Goal: Task Accomplishment & Management: Manage account settings

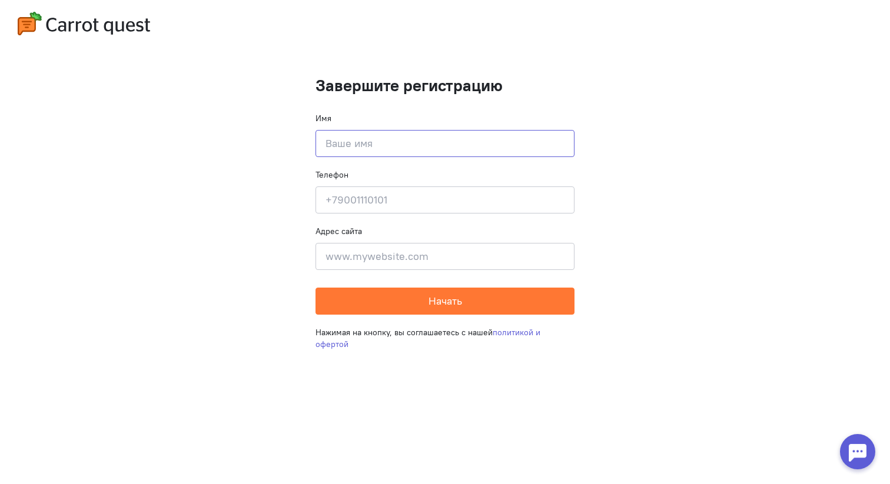
click at [398, 144] on input at bounding box center [444, 143] width 259 height 27
type input "[PERSON_NAME]"
type input "[STREET_ADDRESS]"
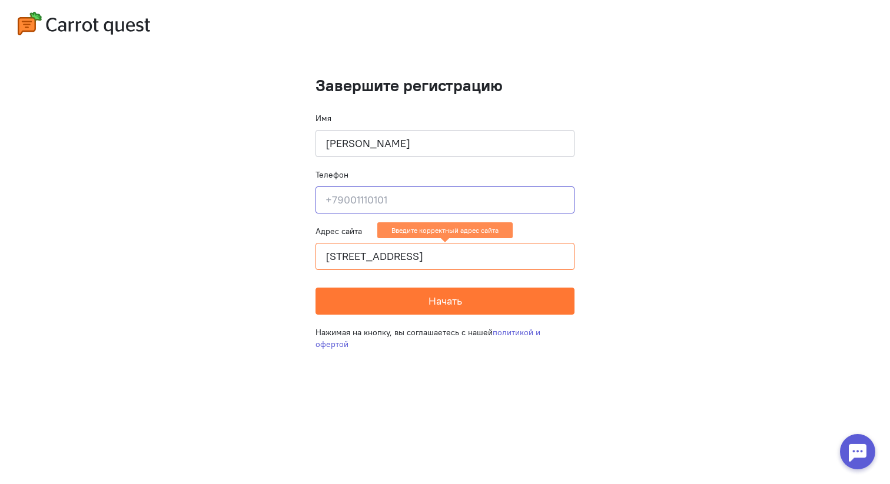
click at [387, 194] on input at bounding box center [444, 200] width 259 height 27
type input "9"
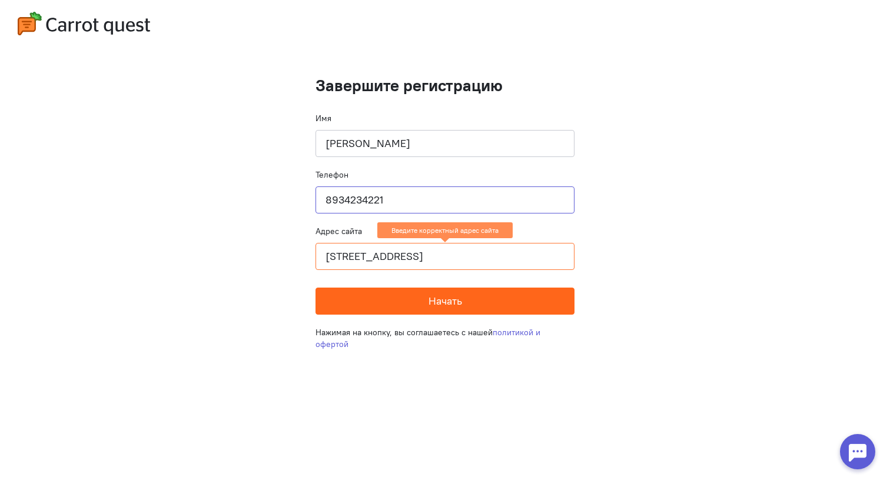
type input "8934234221"
click at [406, 303] on button "Начать" at bounding box center [444, 301] width 259 height 27
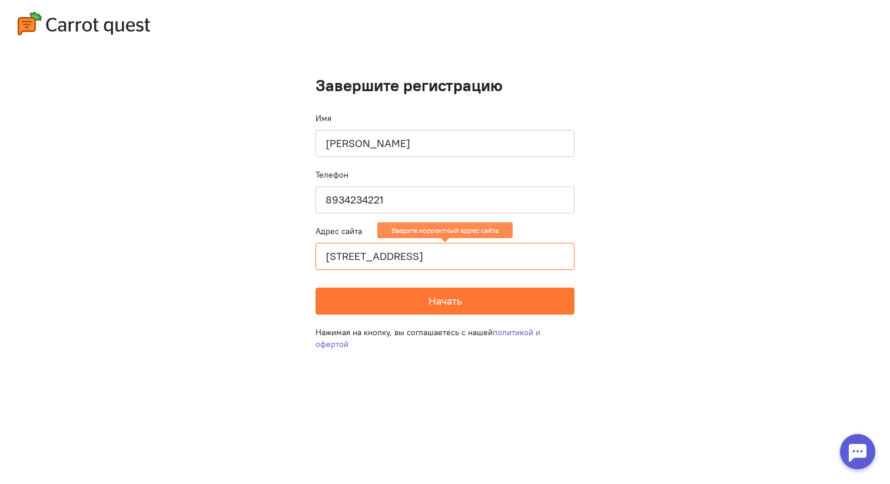
click at [471, 249] on input "[STREET_ADDRESS]" at bounding box center [444, 256] width 259 height 27
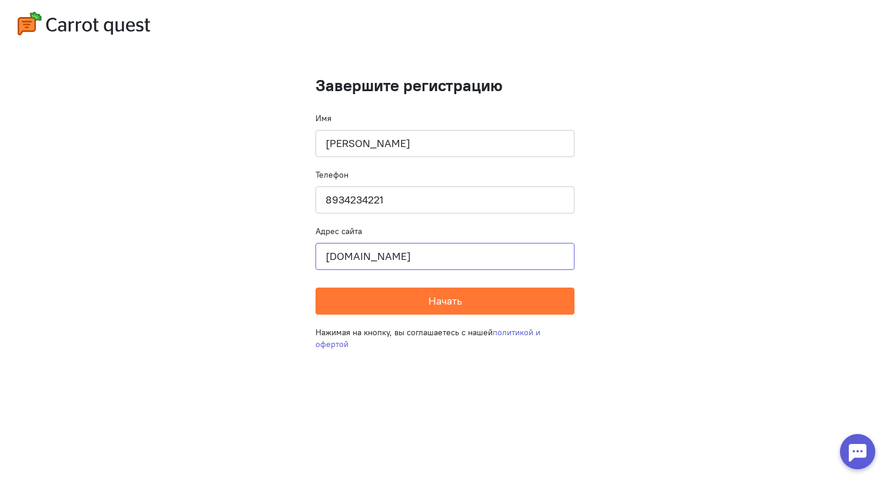
type input "[DOMAIN_NAME]"
click at [440, 316] on div "Нажимая на кнопку, вы соглашаетесь с нашей политикой и офертой" at bounding box center [444, 338] width 259 height 47
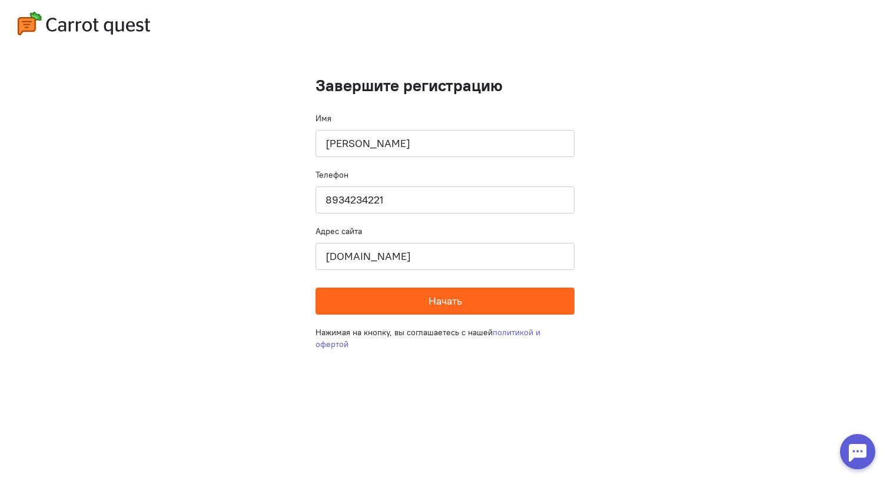
click at [450, 303] on span "Начать" at bounding box center [445, 301] width 34 height 14
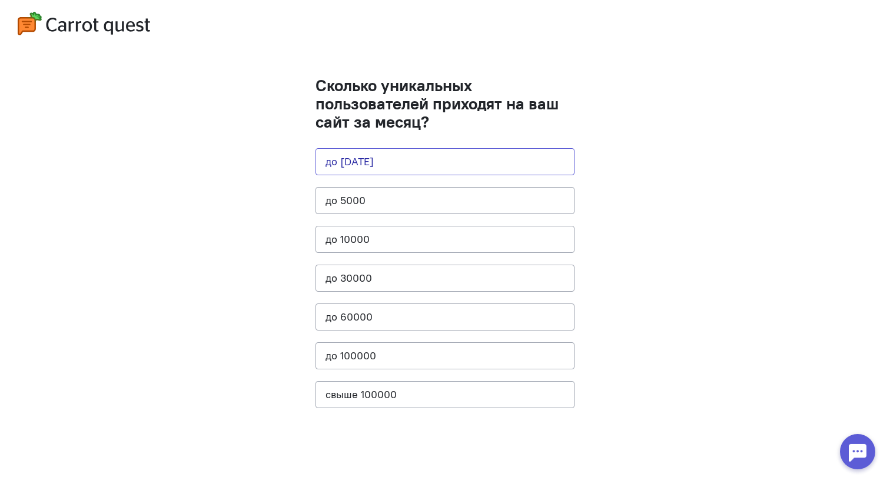
click at [362, 161] on button "до [DATE]" at bounding box center [444, 161] width 259 height 27
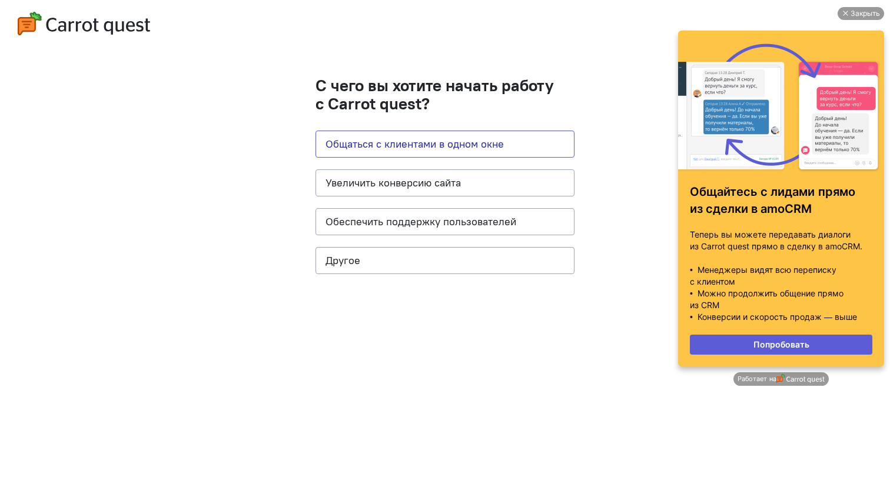
click at [355, 139] on button "Общаться с клиентами в одном окне" at bounding box center [444, 144] width 259 height 27
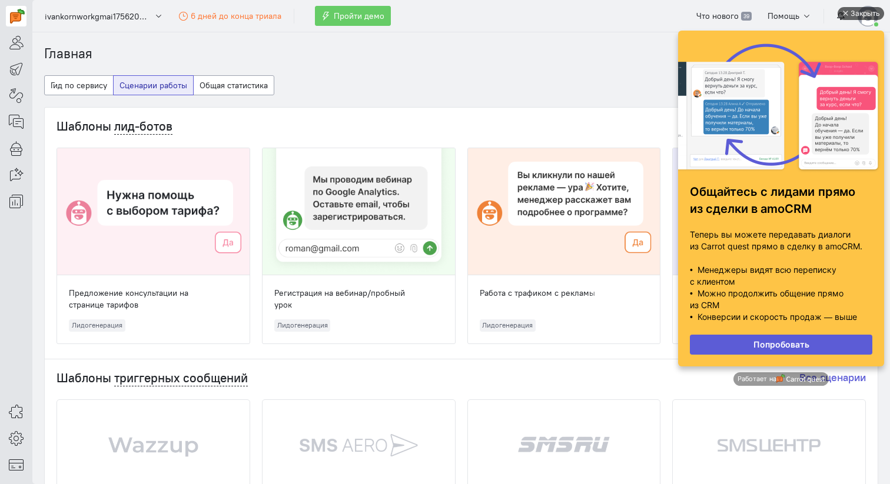
click at [865, 8] on div "Закрыть" at bounding box center [864, 13] width 29 height 13
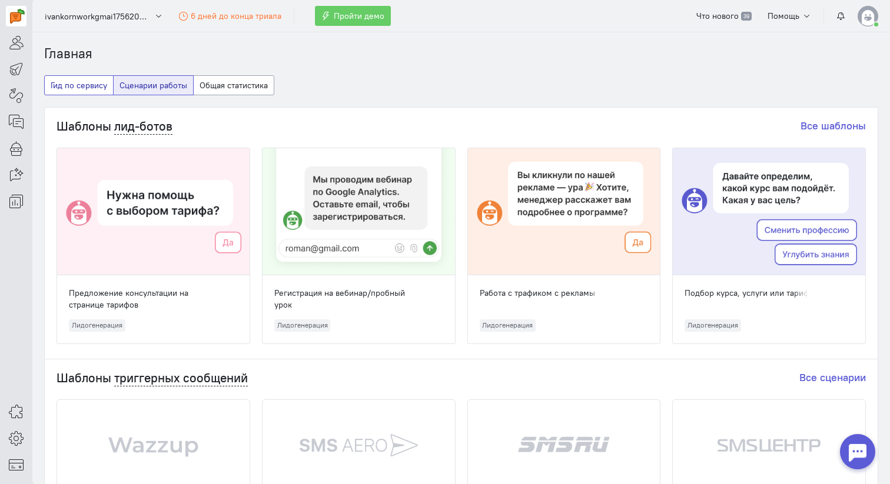
click at [68, 91] on button "Гид по сервису" at bounding box center [78, 85] width 69 height 20
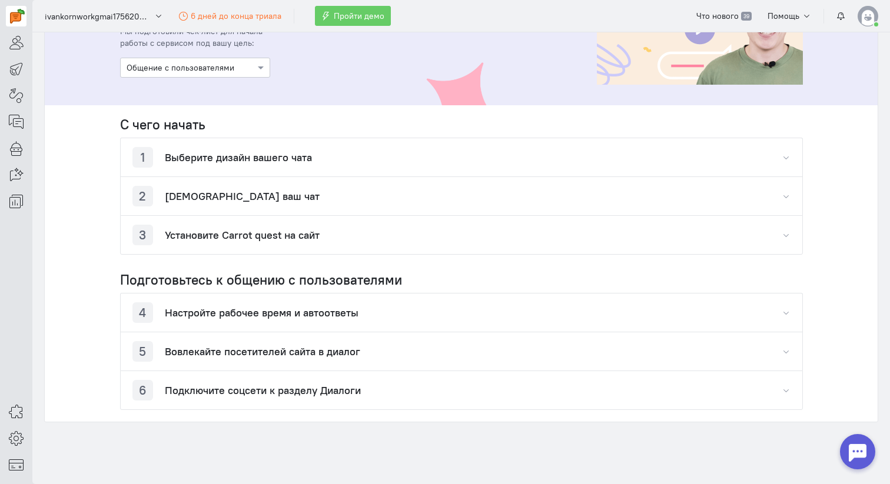
scroll to position [167, 0]
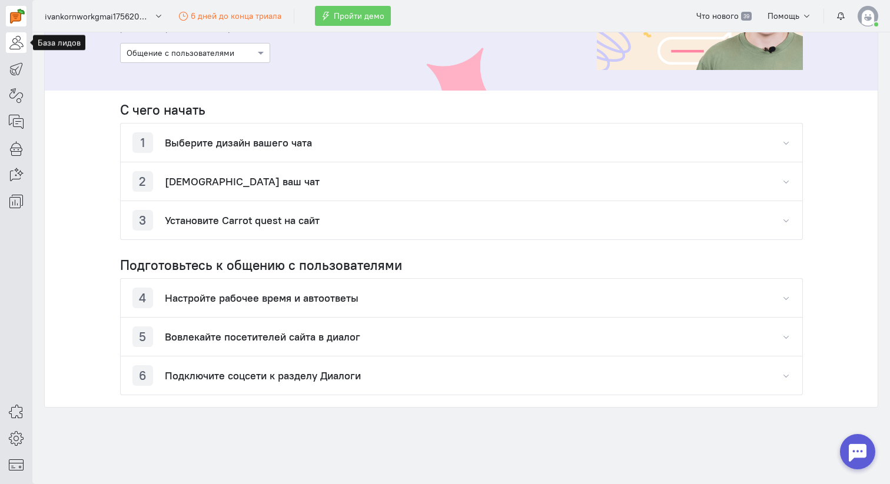
click at [16, 49] on icon at bounding box center [16, 42] width 15 height 14
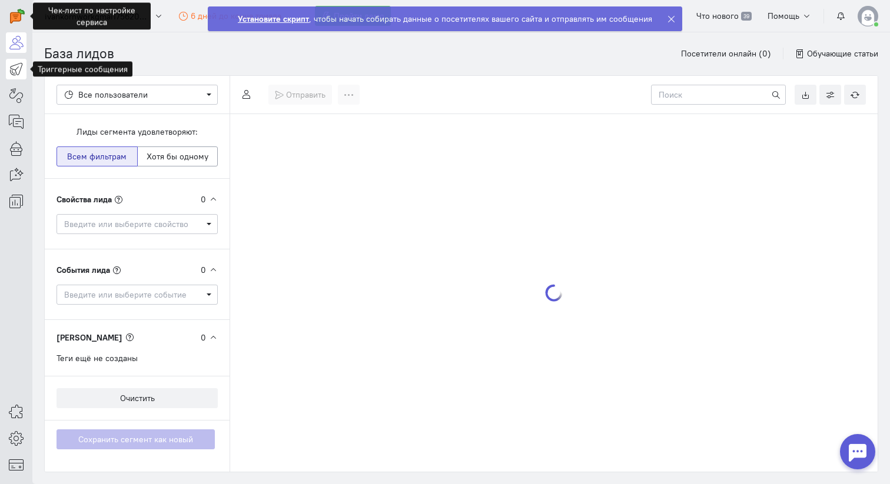
click at [19, 68] on icon at bounding box center [16, 69] width 15 height 14
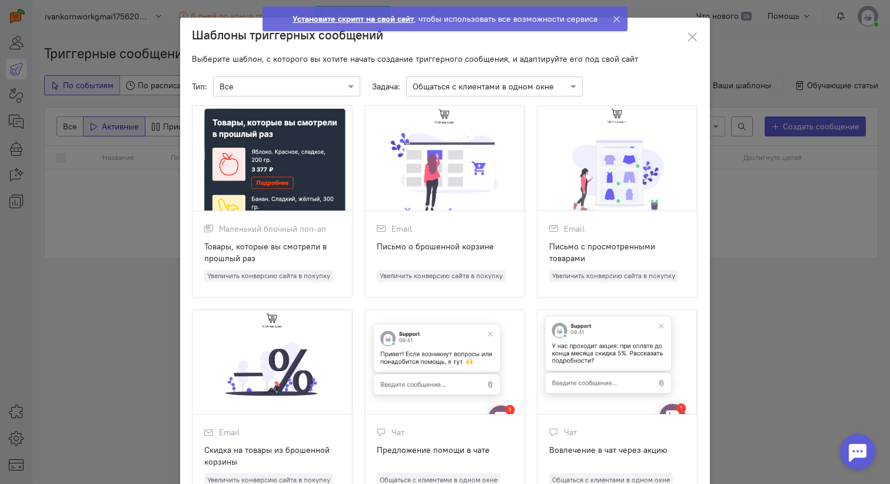
click at [60, 138] on ngb-modal-window "Шаблоны триггерных сообщений Выберите шаблон, с которого вы хотите начать созда…" at bounding box center [445, 242] width 890 height 484
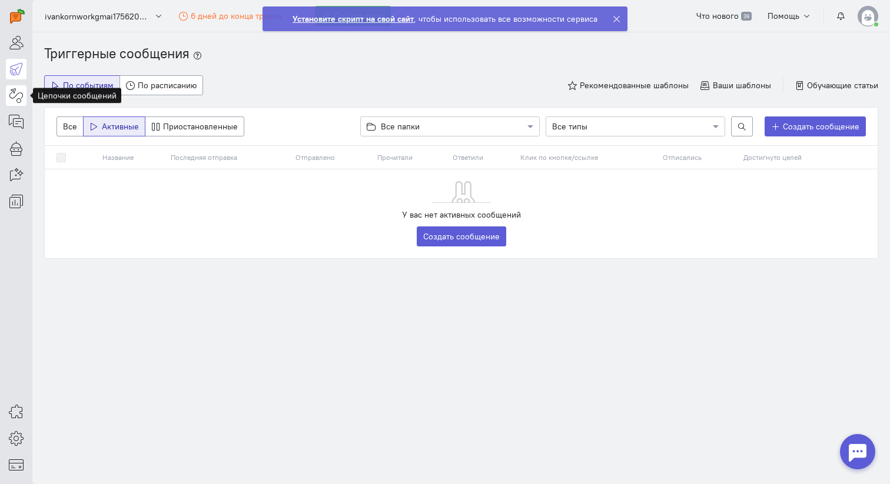
click at [17, 102] on icon at bounding box center [16, 95] width 15 height 14
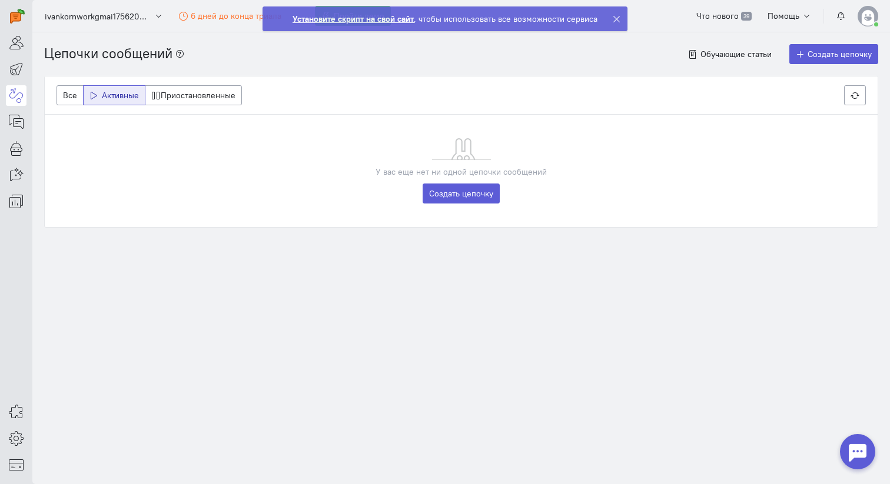
click at [16, 135] on div at bounding box center [16, 106] width 32 height 212
click at [16, 131] on link at bounding box center [16, 122] width 21 height 21
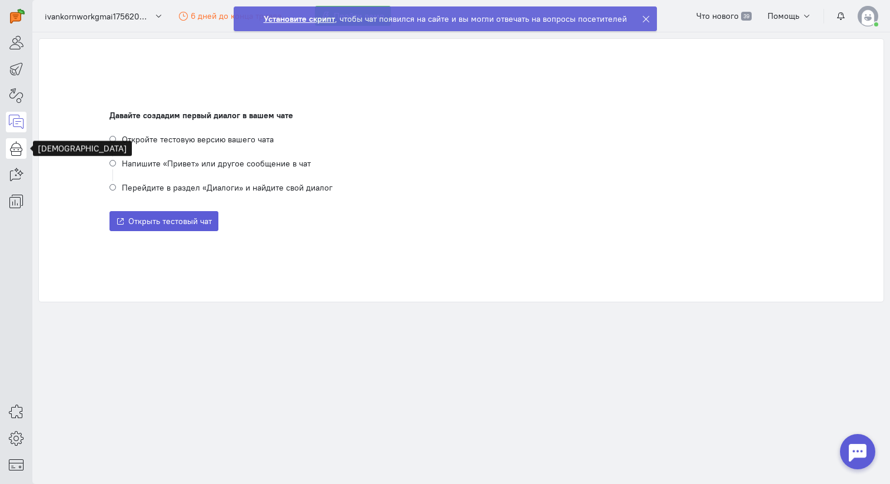
click at [17, 152] on icon at bounding box center [16, 148] width 15 height 14
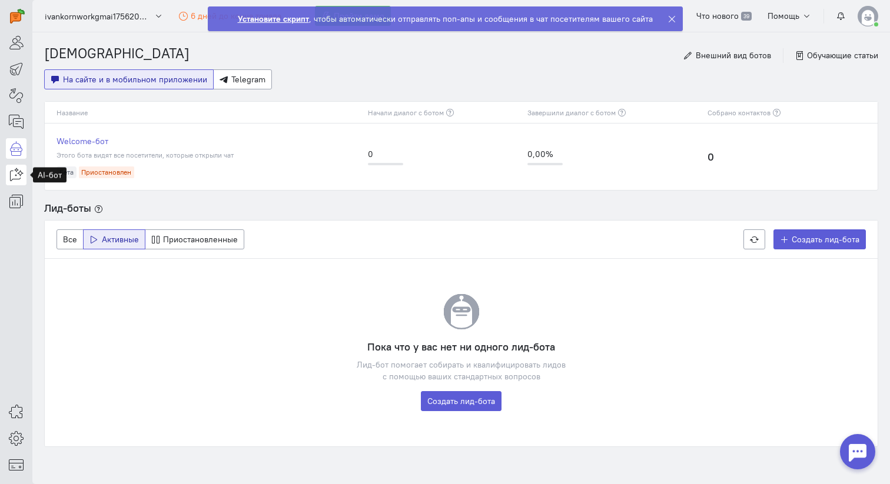
click at [14, 180] on icon at bounding box center [16, 175] width 15 height 14
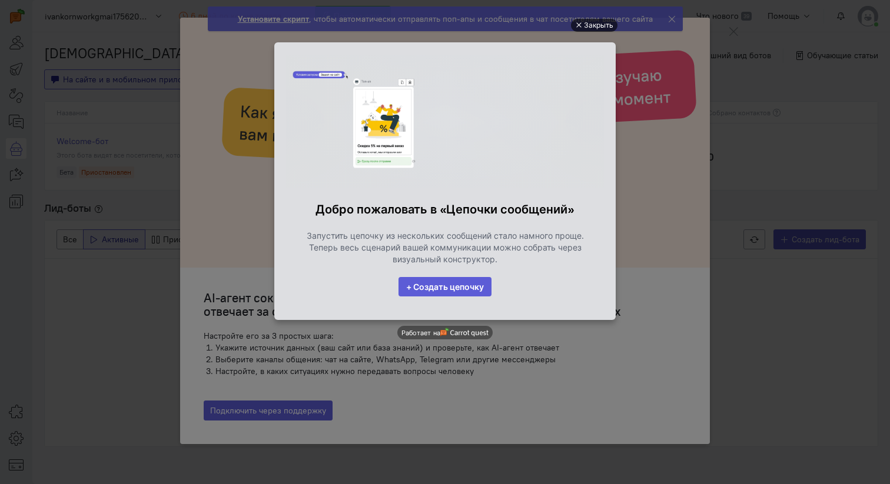
click at [594, 29] on div "Закрыть" at bounding box center [598, 25] width 29 height 13
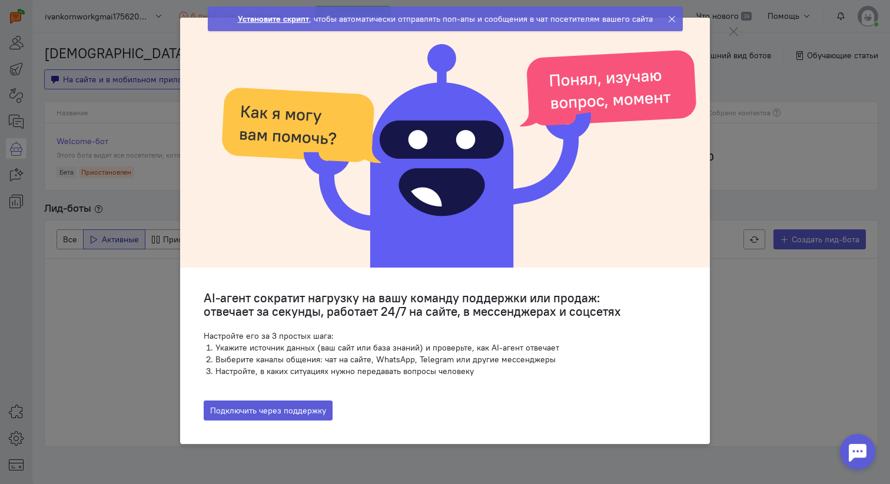
click at [676, 19] on div at bounding box center [674, 19] width 15 height 24
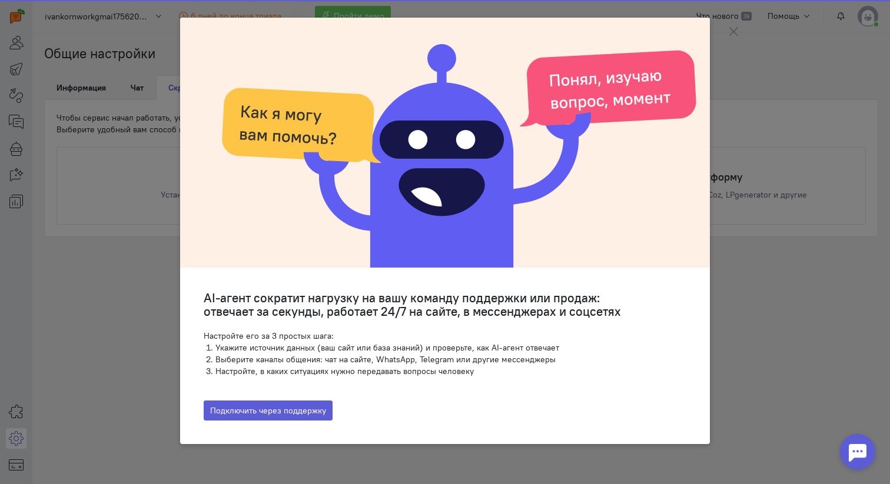
click at [668, 19] on div at bounding box center [445, 143] width 530 height 250
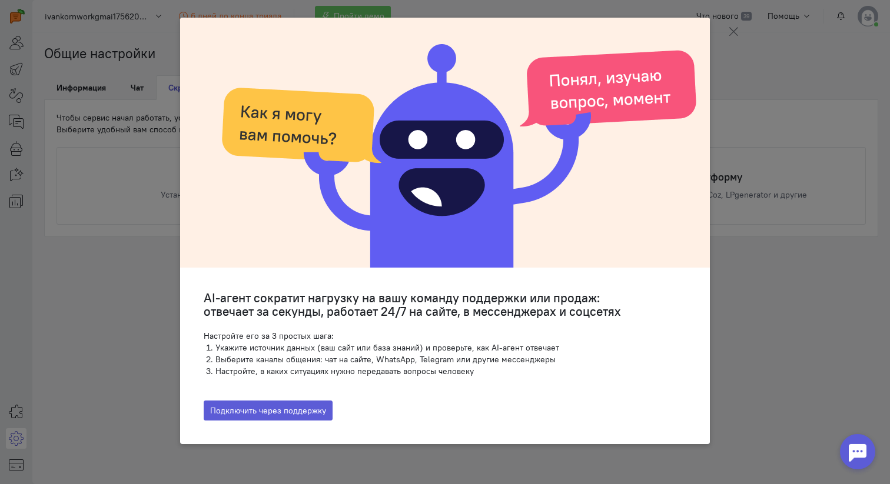
click at [732, 30] on icon at bounding box center [733, 32] width 12 height 12
